Goal: Information Seeking & Learning: Understand process/instructions

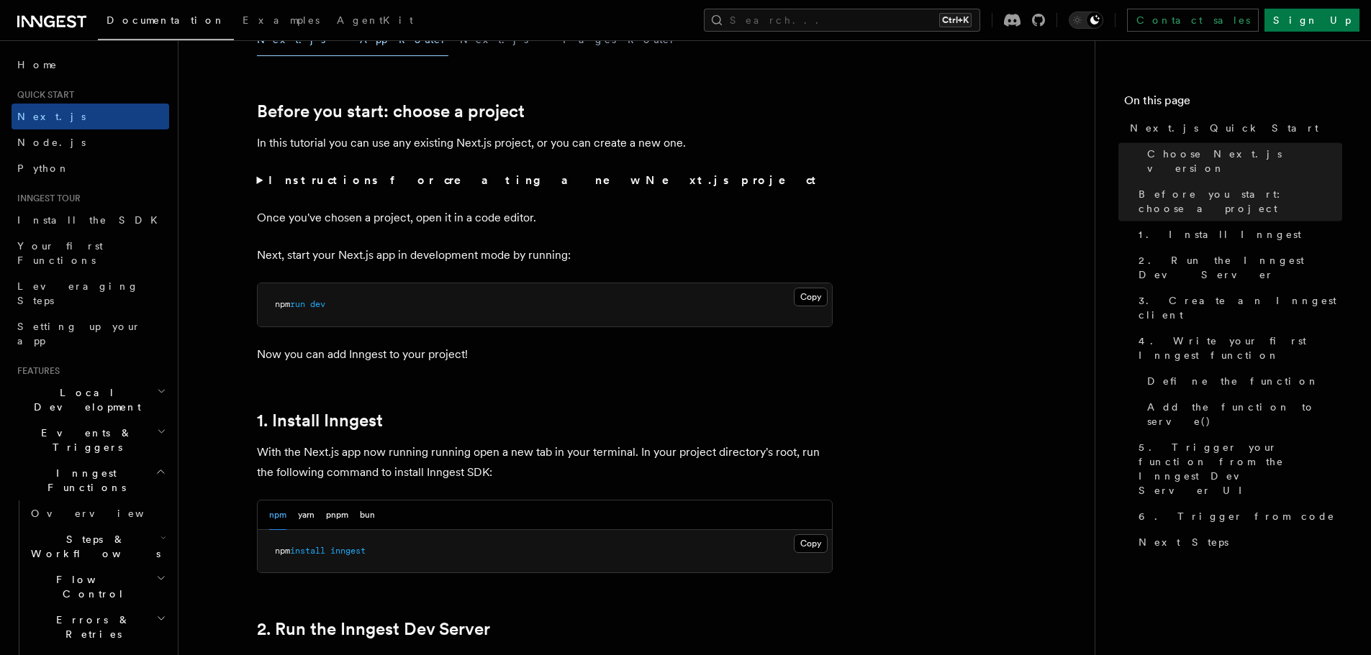
scroll to position [576, 0]
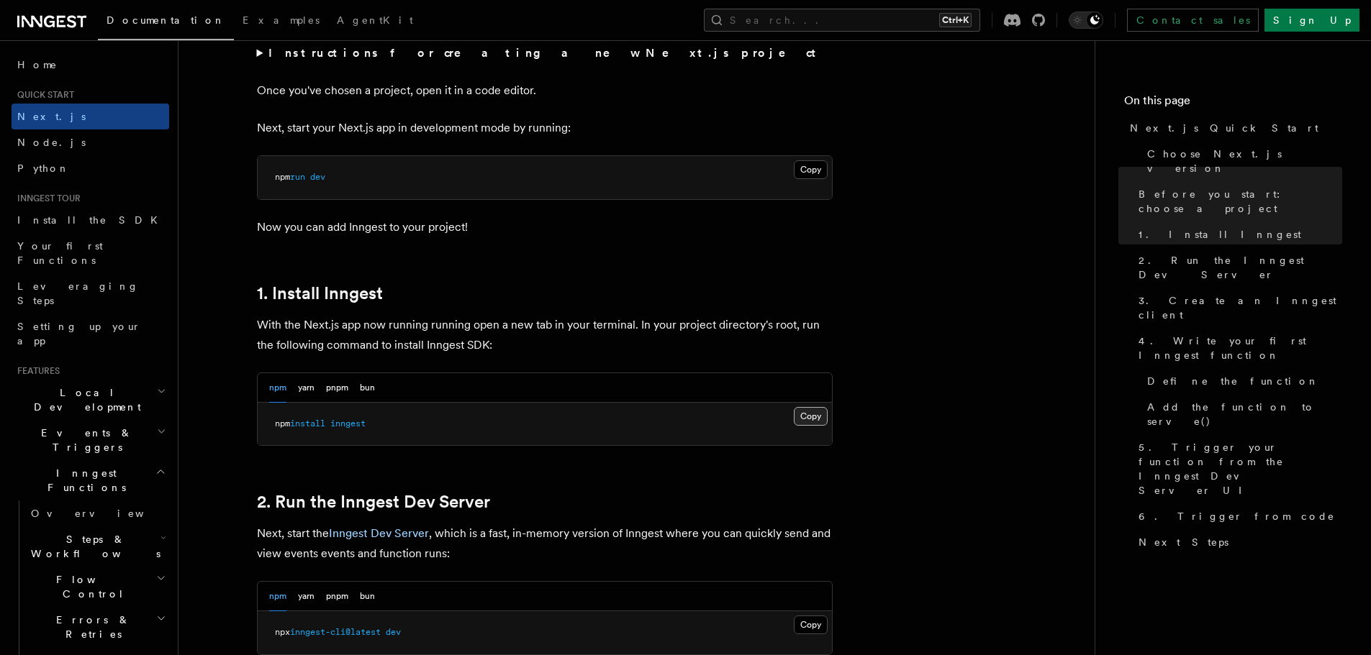
click at [806, 421] on button "Copy Copied" at bounding box center [811, 416] width 34 height 19
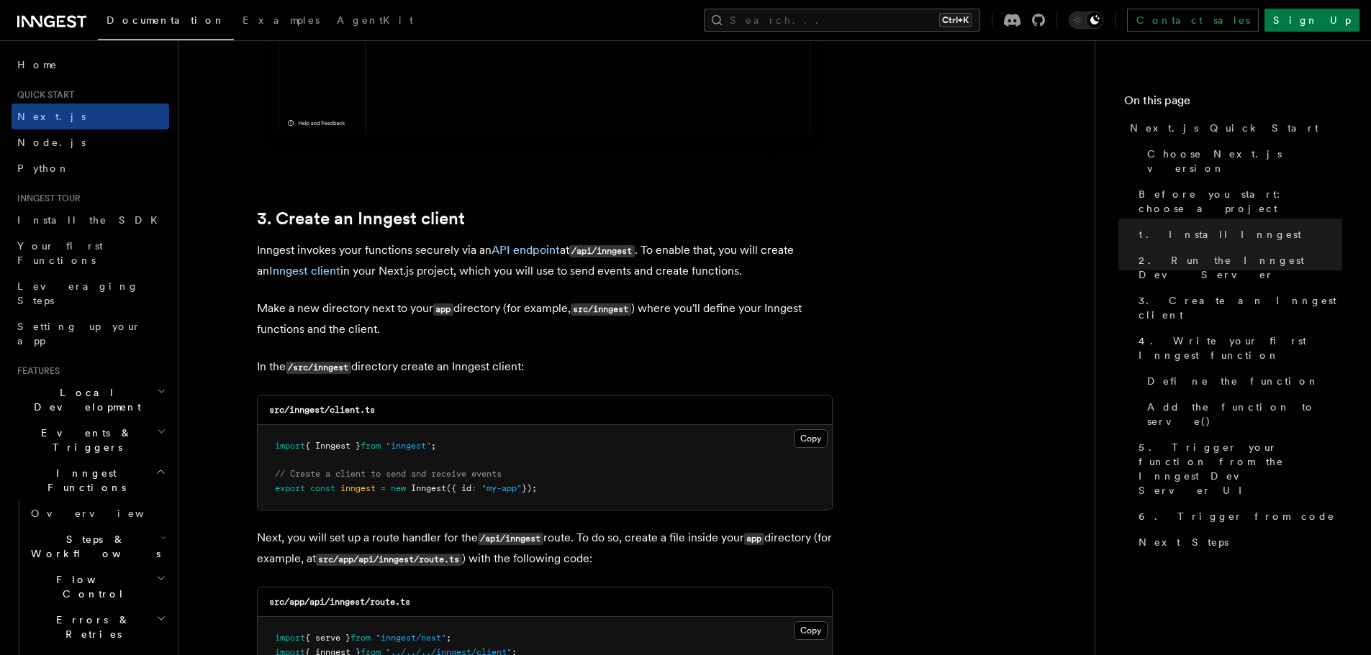
scroll to position [1583, 0]
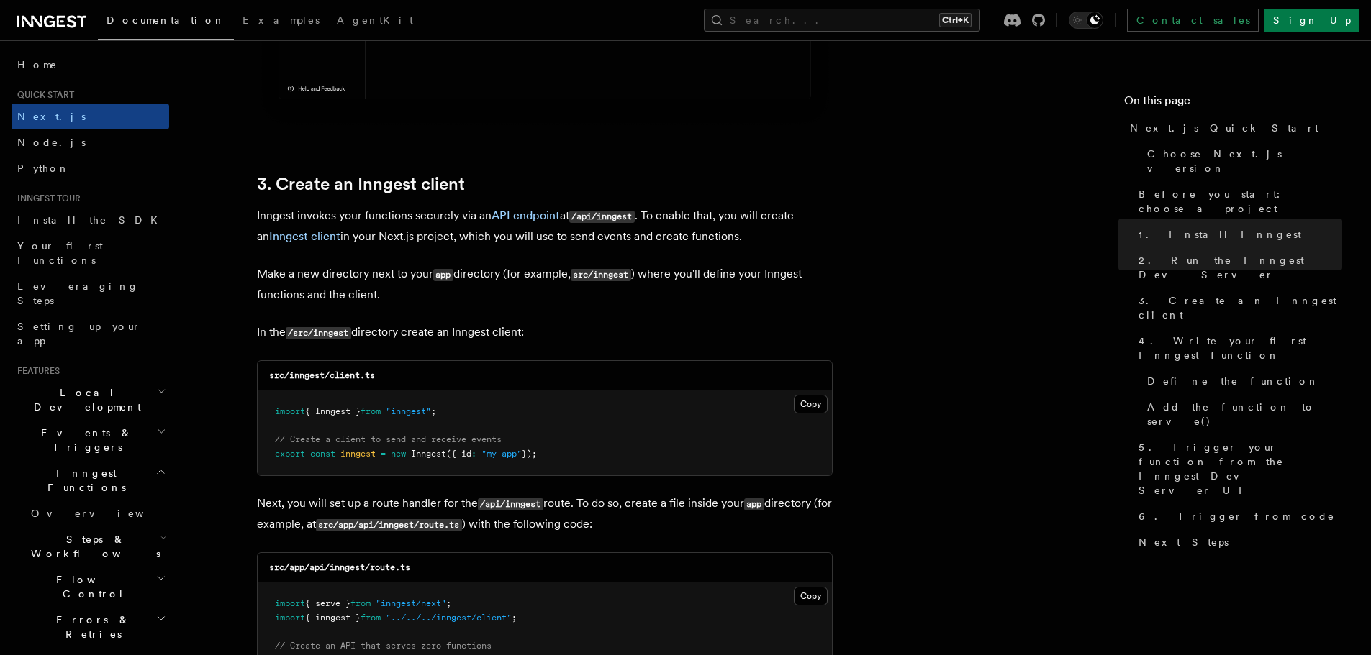
drag, startPoint x: 806, startPoint y: 408, endPoint x: 960, endPoint y: 405, distance: 154.0
click at [806, 408] on button "Copy Copied" at bounding box center [811, 404] width 34 height 19
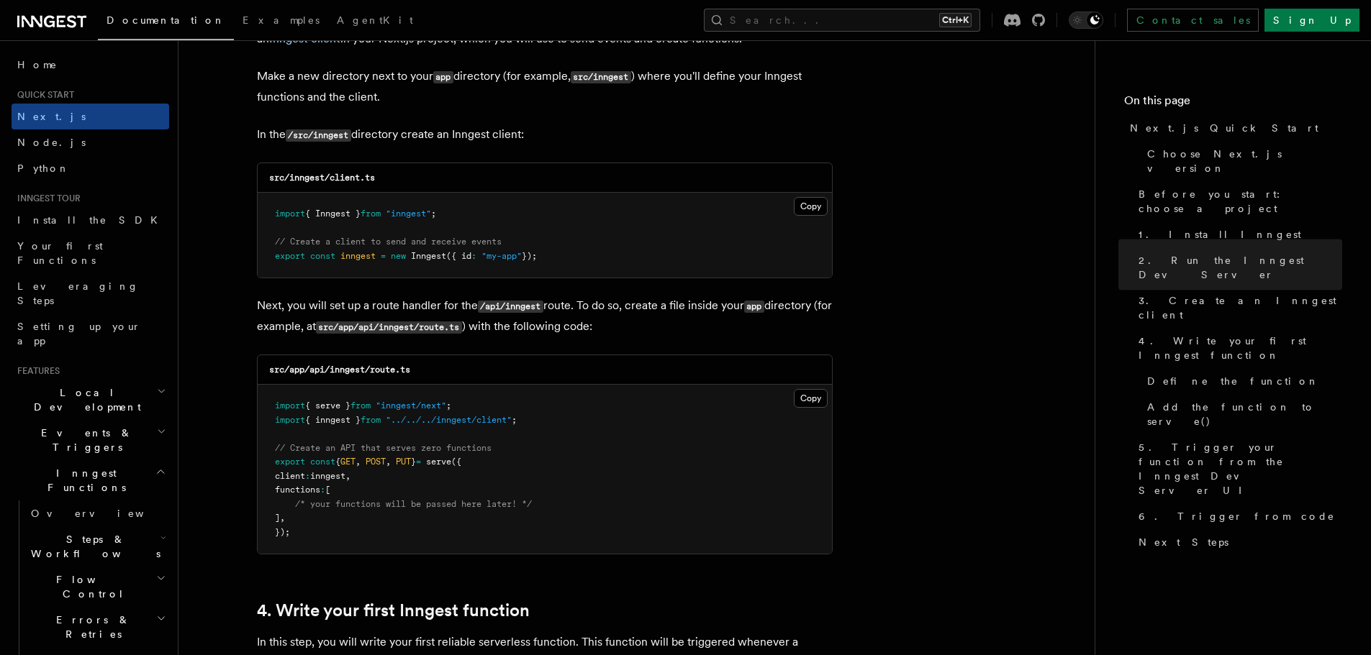
scroll to position [1799, 0]
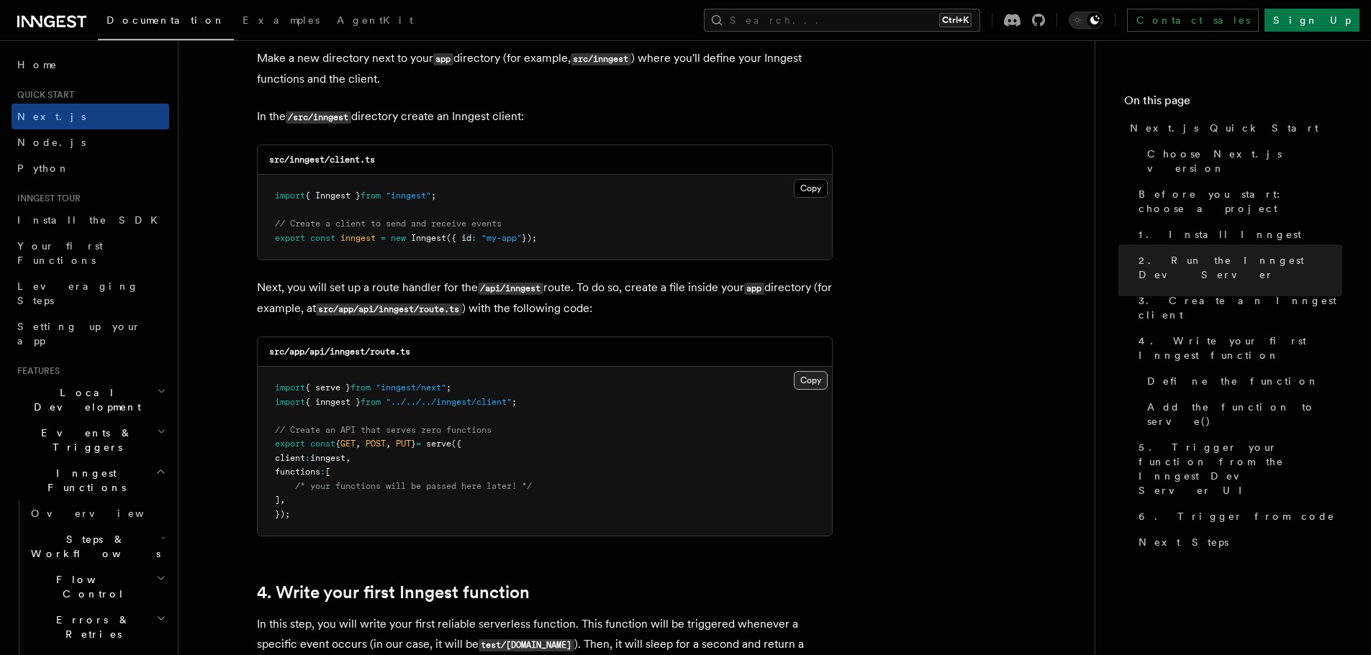
drag, startPoint x: 809, startPoint y: 382, endPoint x: 823, endPoint y: 381, distance: 13.7
click at [809, 382] on button "Copy Copied" at bounding box center [811, 380] width 34 height 19
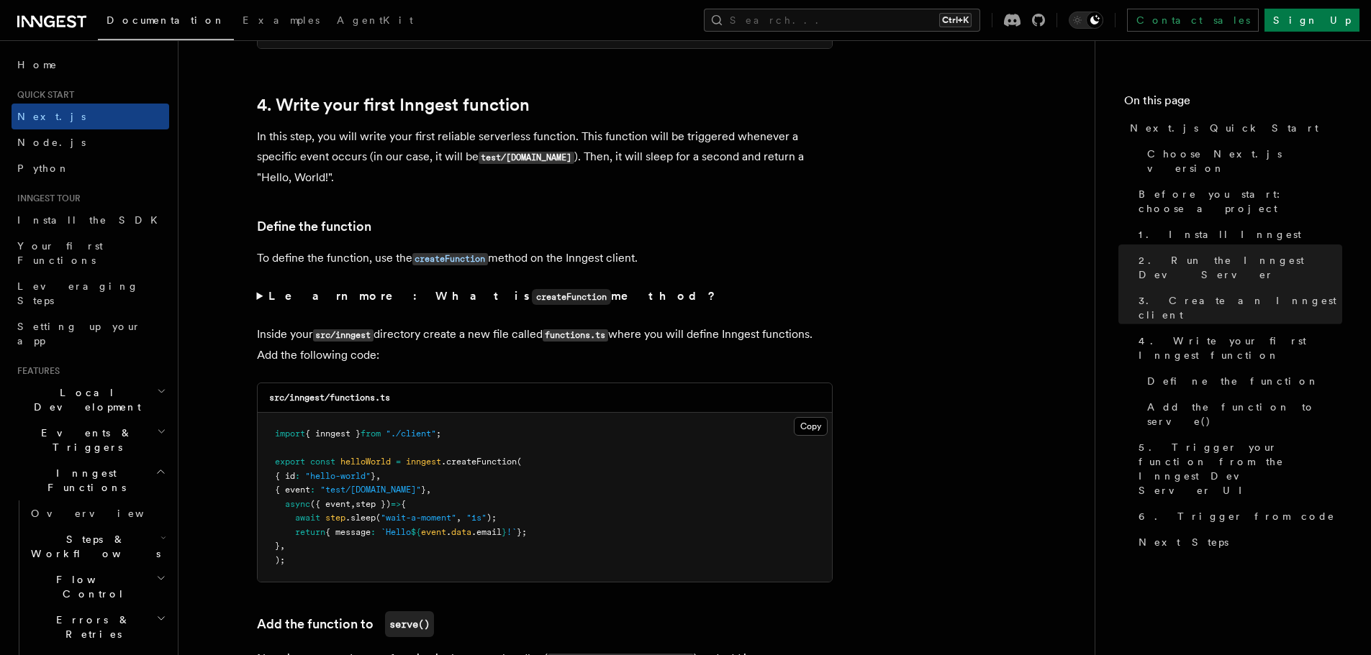
scroll to position [2302, 0]
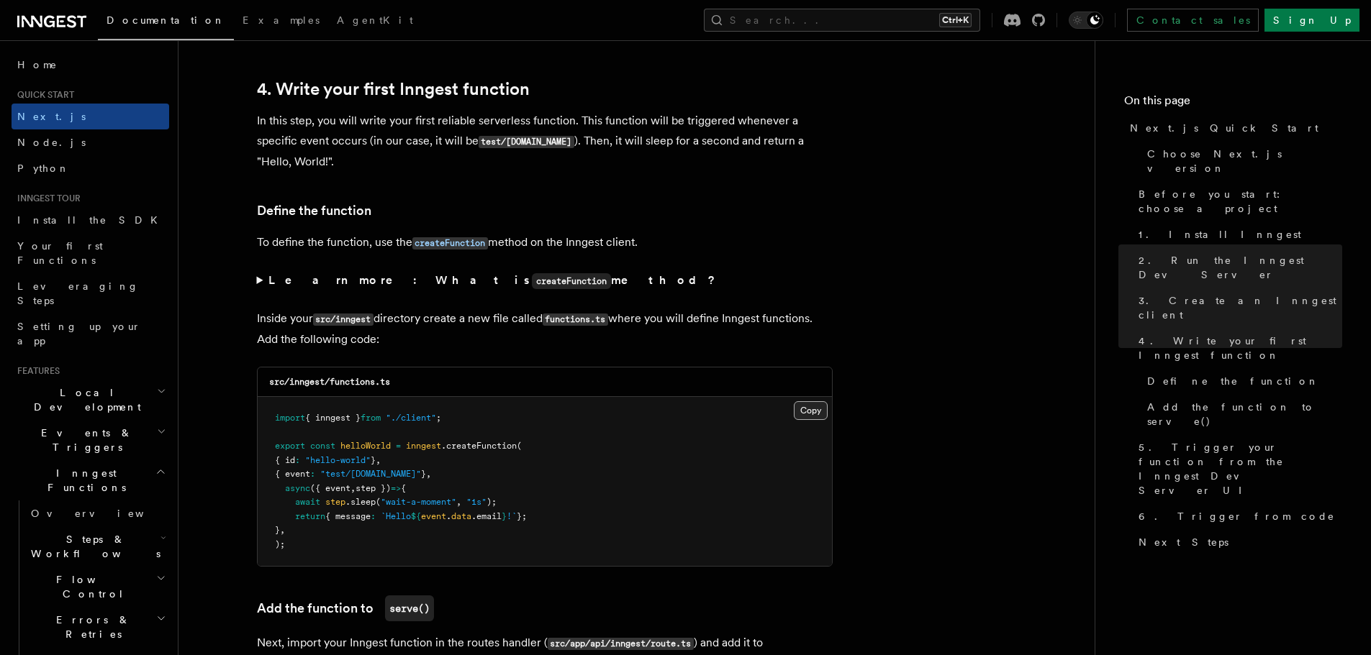
click at [812, 412] on button "Copy Copied" at bounding box center [811, 410] width 34 height 19
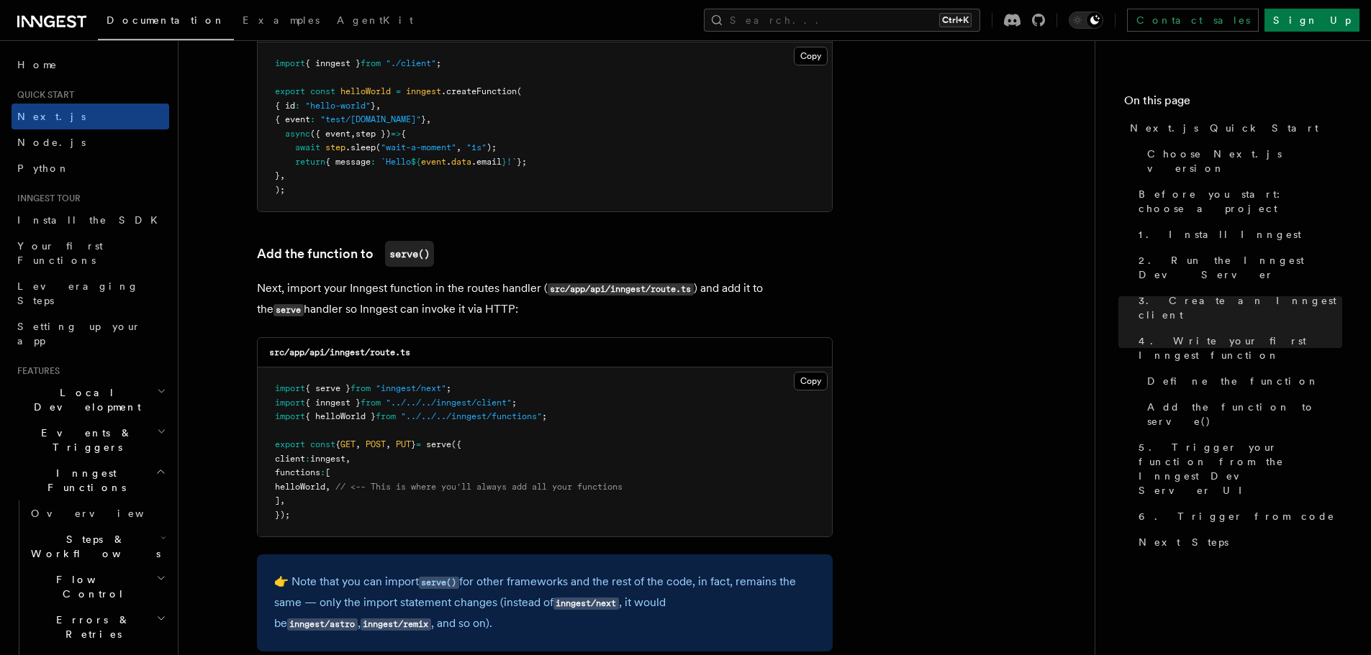
scroll to position [2662, 0]
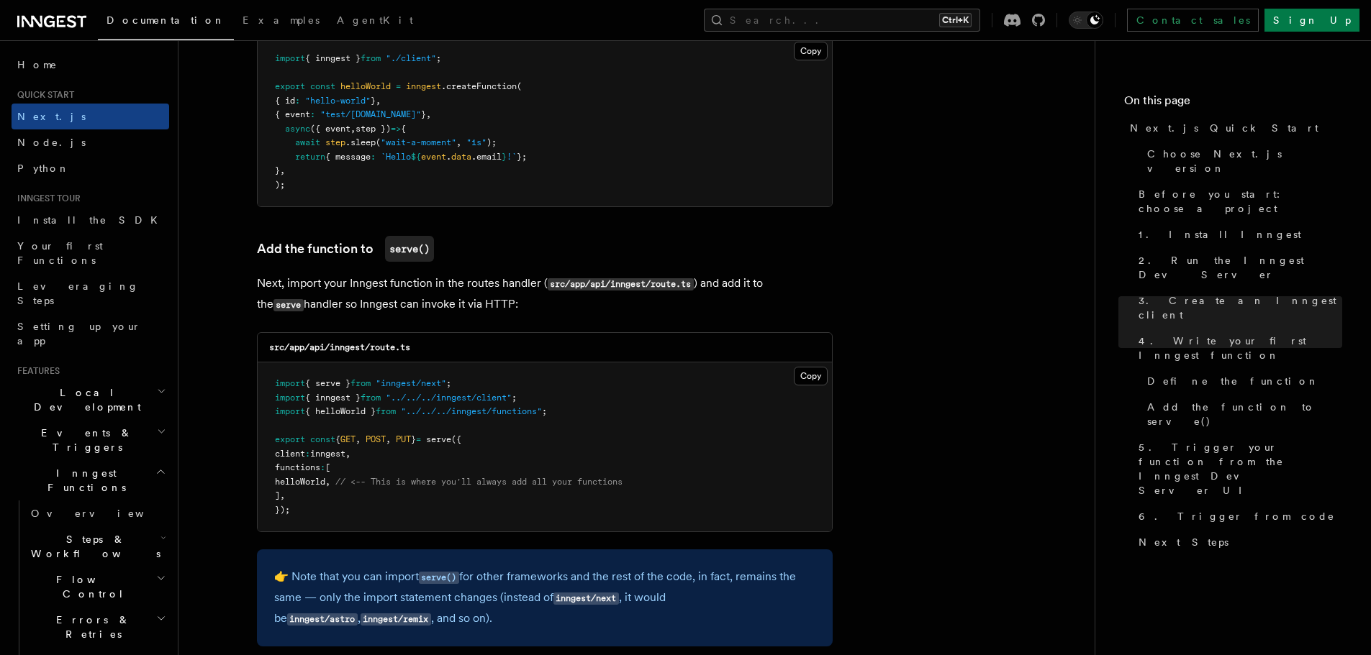
click at [314, 474] on pre "import { serve } from "inngest/next" ; import { inngest } from "../../../innges…" at bounding box center [545, 447] width 574 height 169
click at [317, 481] on span "helloWorld" at bounding box center [300, 482] width 50 height 10
copy span "helloWorld"
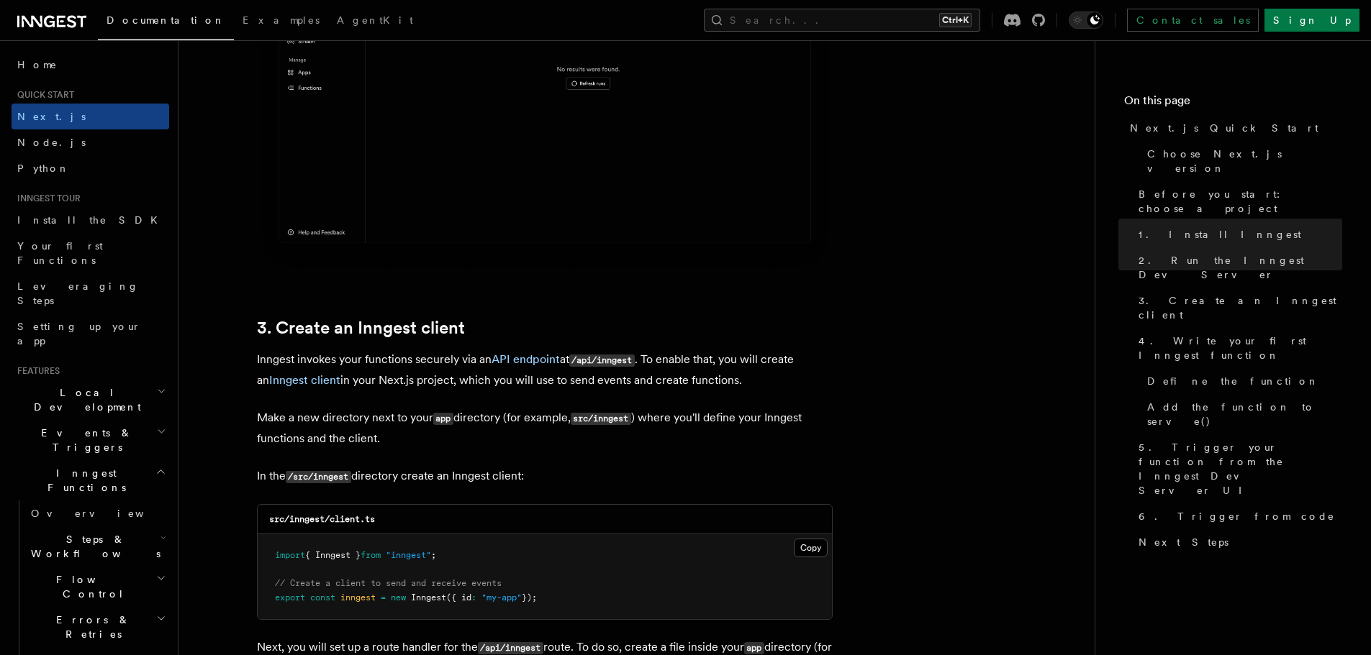
scroll to position [935, 0]
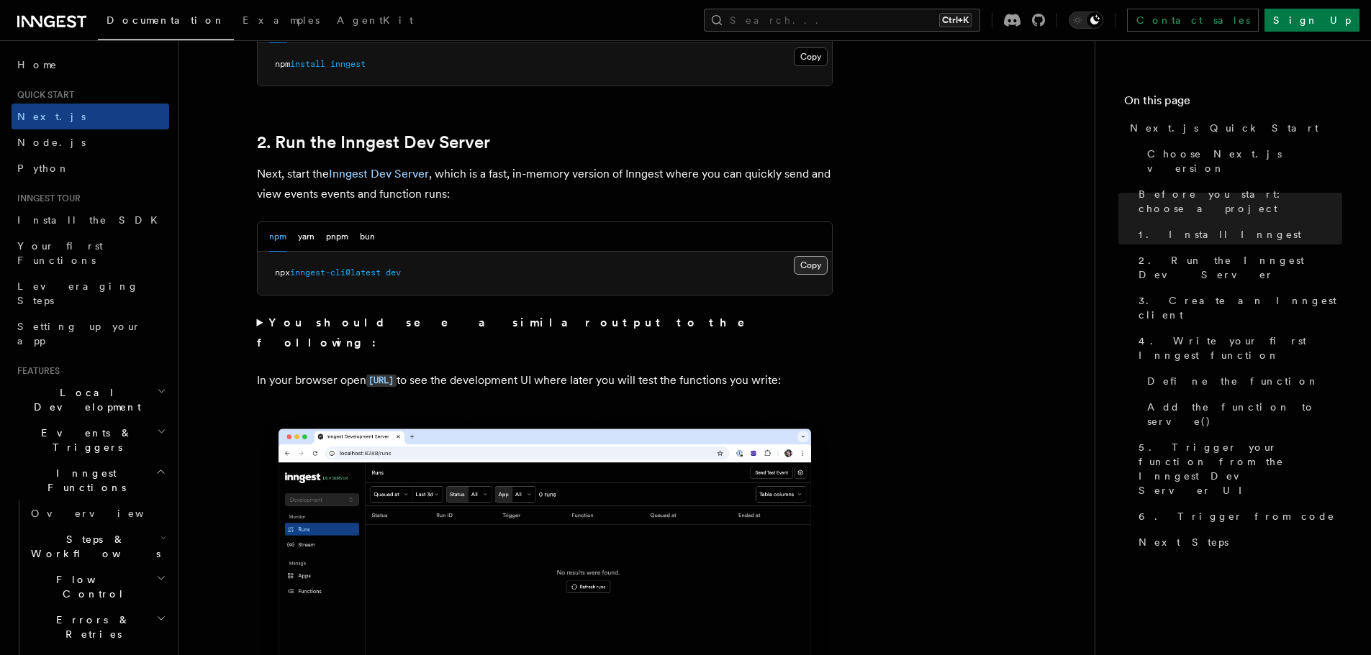
click at [814, 264] on button "Copy Copied" at bounding box center [811, 265] width 34 height 19
